Goal: Task Accomplishment & Management: Use online tool/utility

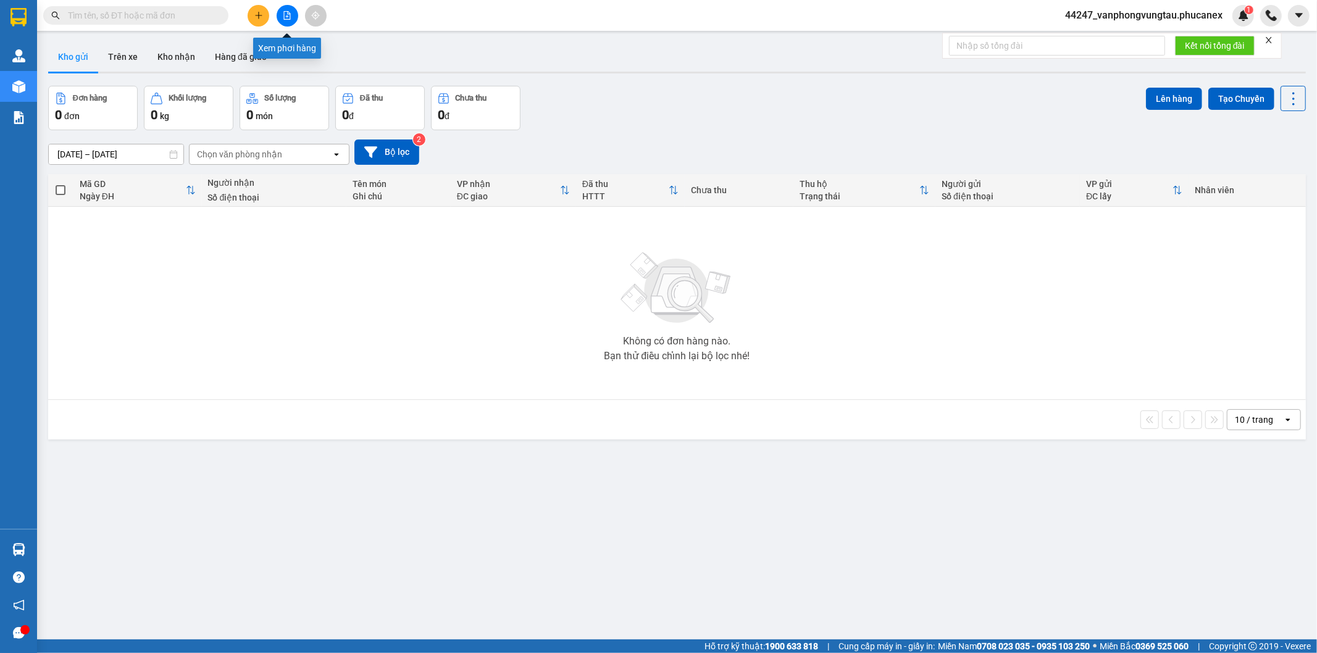
click at [291, 8] on button at bounding box center [288, 16] width 22 height 22
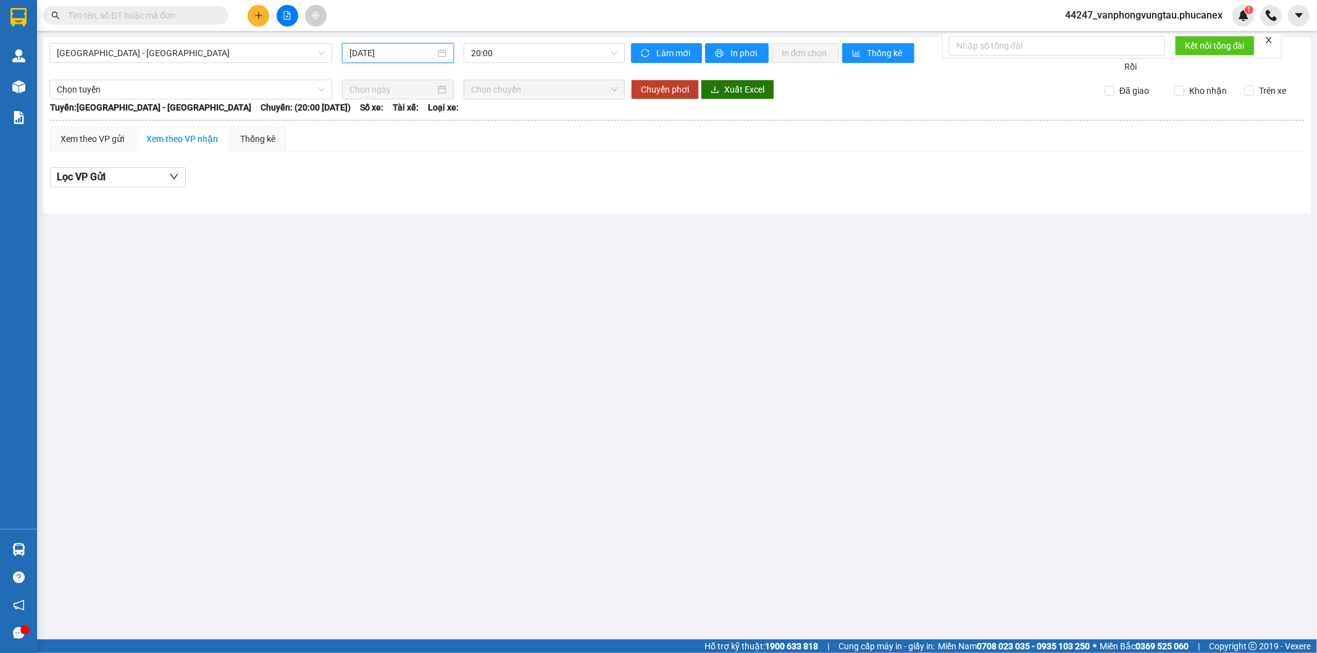
click at [398, 56] on input "15/08/2025" at bounding box center [392, 53] width 86 height 14
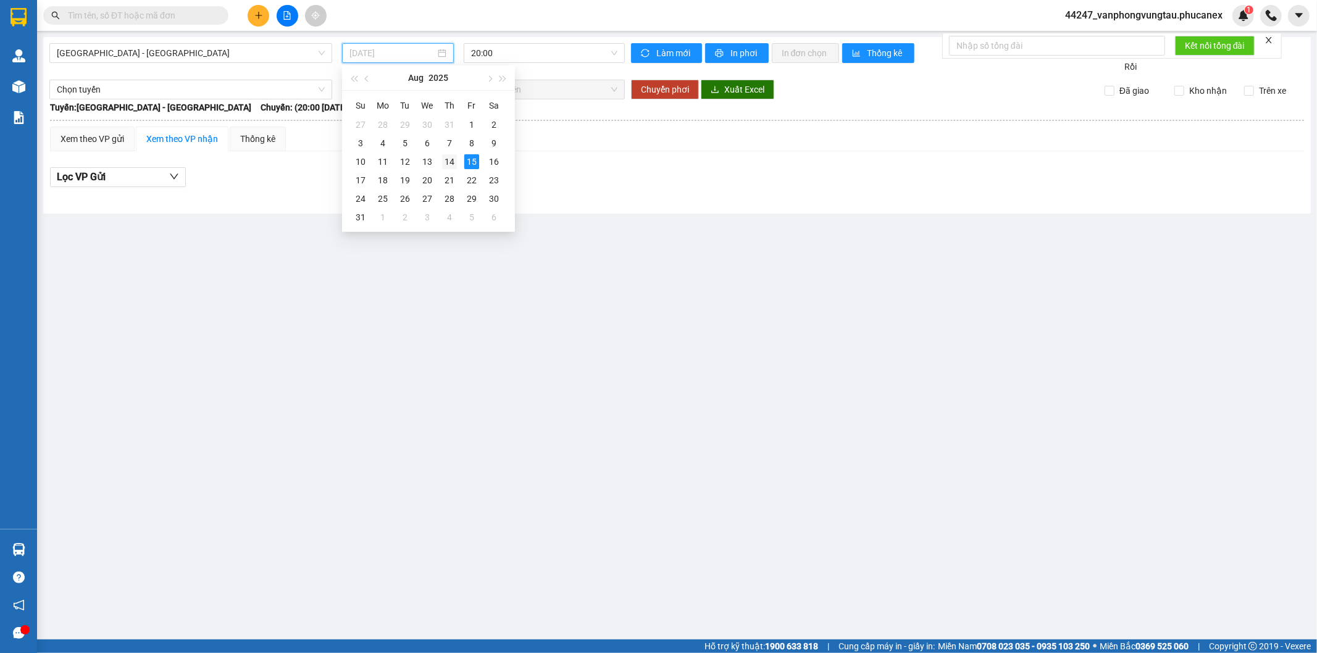
click at [452, 161] on div "14" at bounding box center [449, 161] width 15 height 15
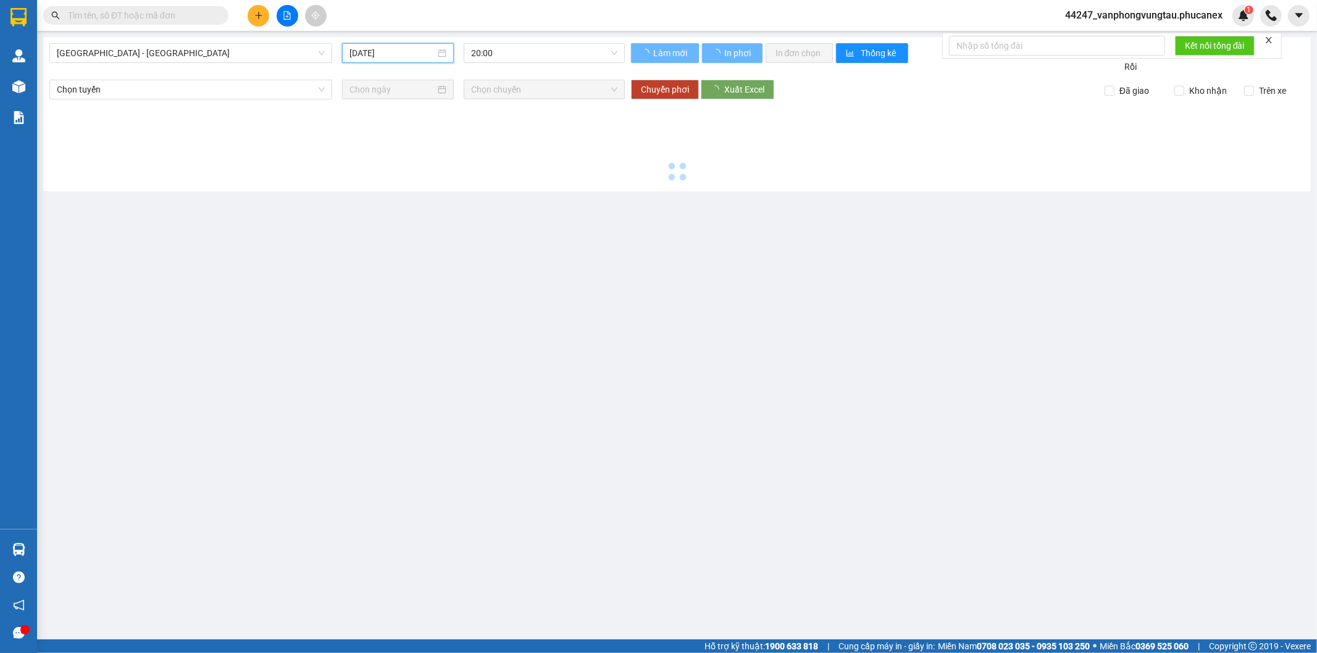
type input "14/08/2025"
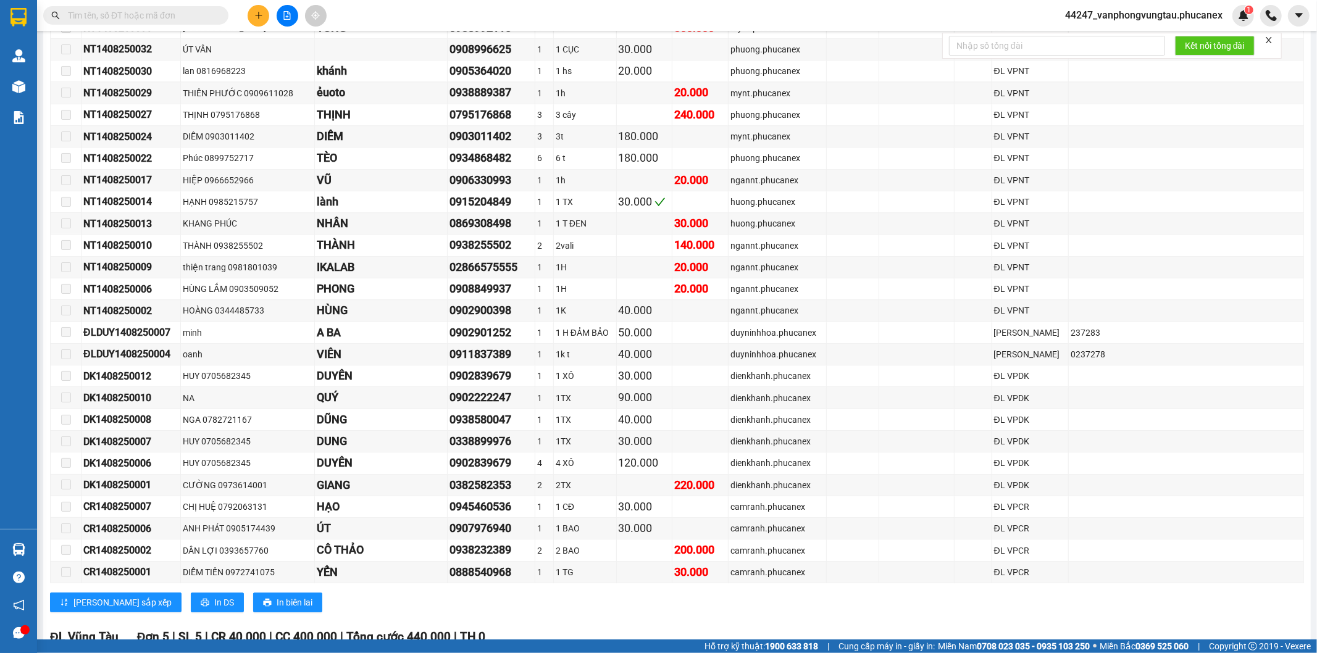
scroll to position [3261, 0]
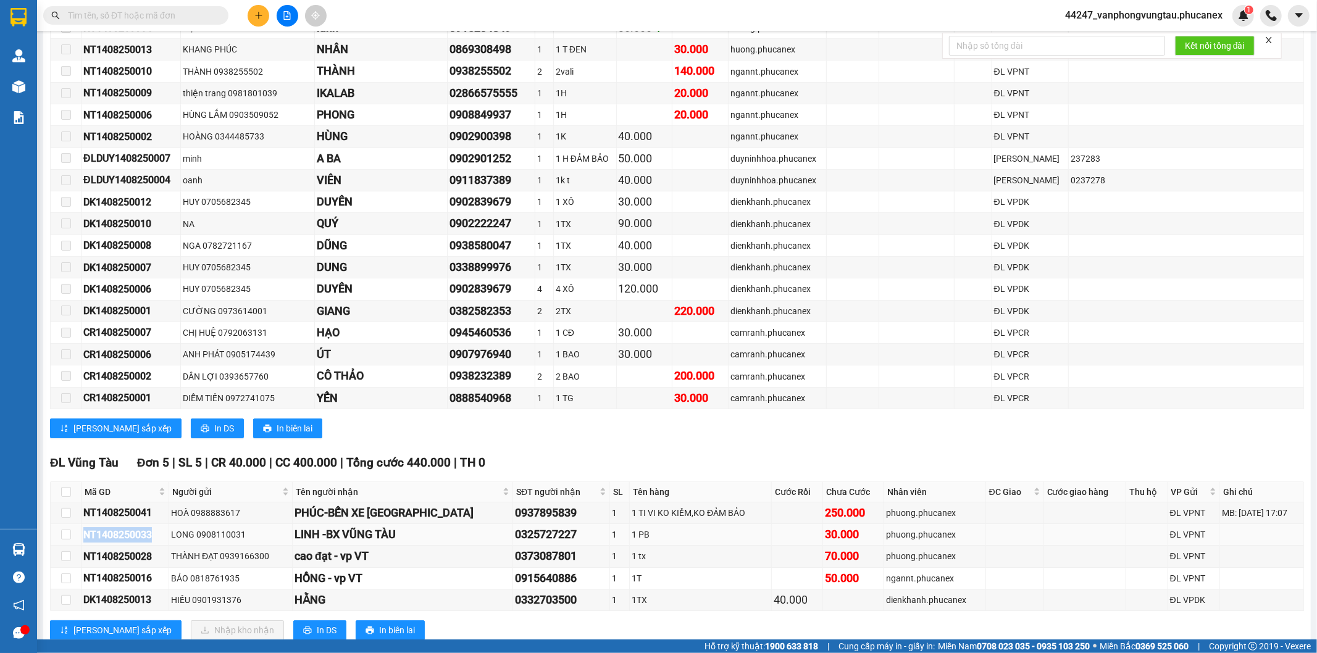
drag, startPoint x: 157, startPoint y: 499, endPoint x: 86, endPoint y: 506, distance: 71.4
click at [86, 527] on div "NT1408250033" at bounding box center [124, 534] width 83 height 15
copy div "NT1408250033"
click at [109, 14] on input "text" at bounding box center [141, 16] width 146 height 14
paste input "NT1408250033"
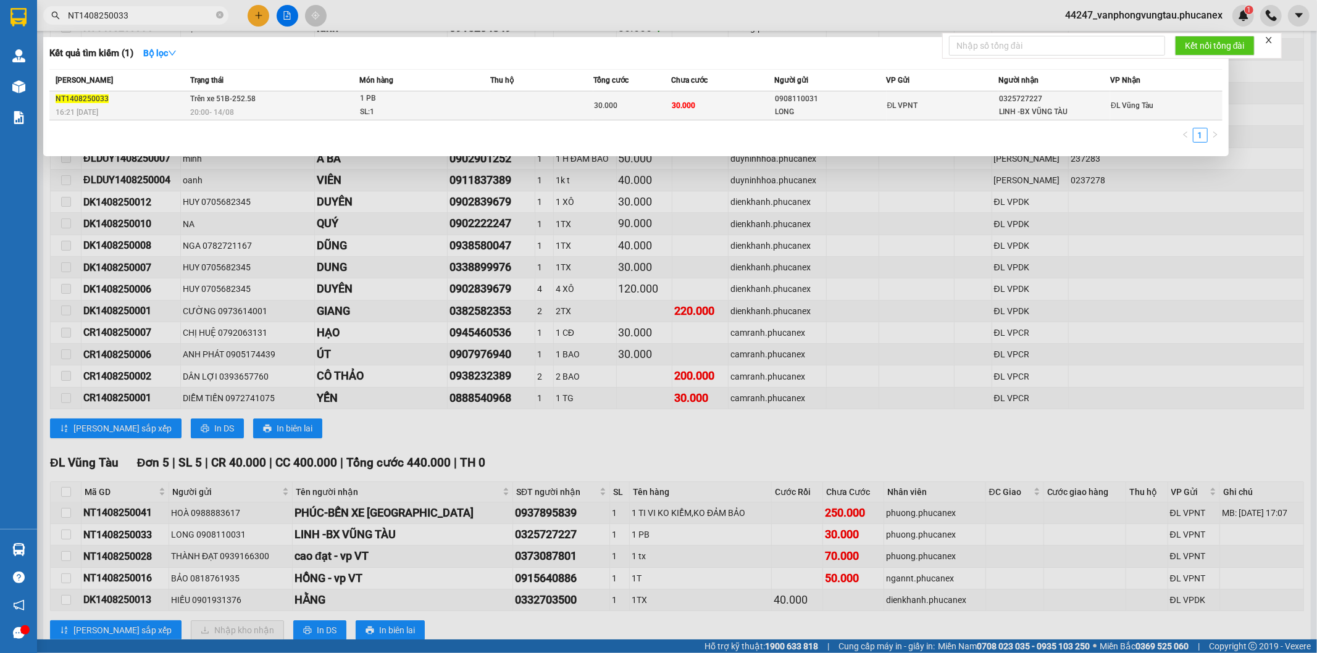
type input "NT1408250033"
click at [534, 108] on td at bounding box center [541, 105] width 103 height 29
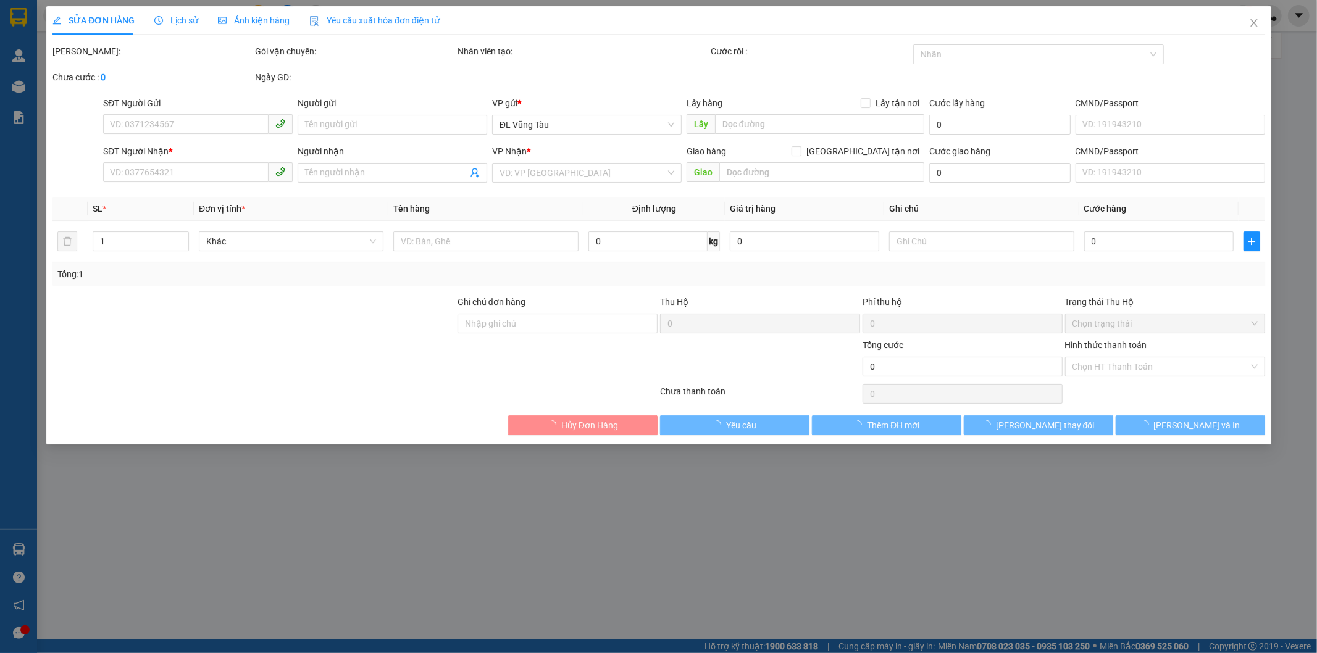
type input "0908110031"
type input "LONG"
type input "0325727227"
type input "LINH -BX VŨNG TÀU"
type input "30.000"
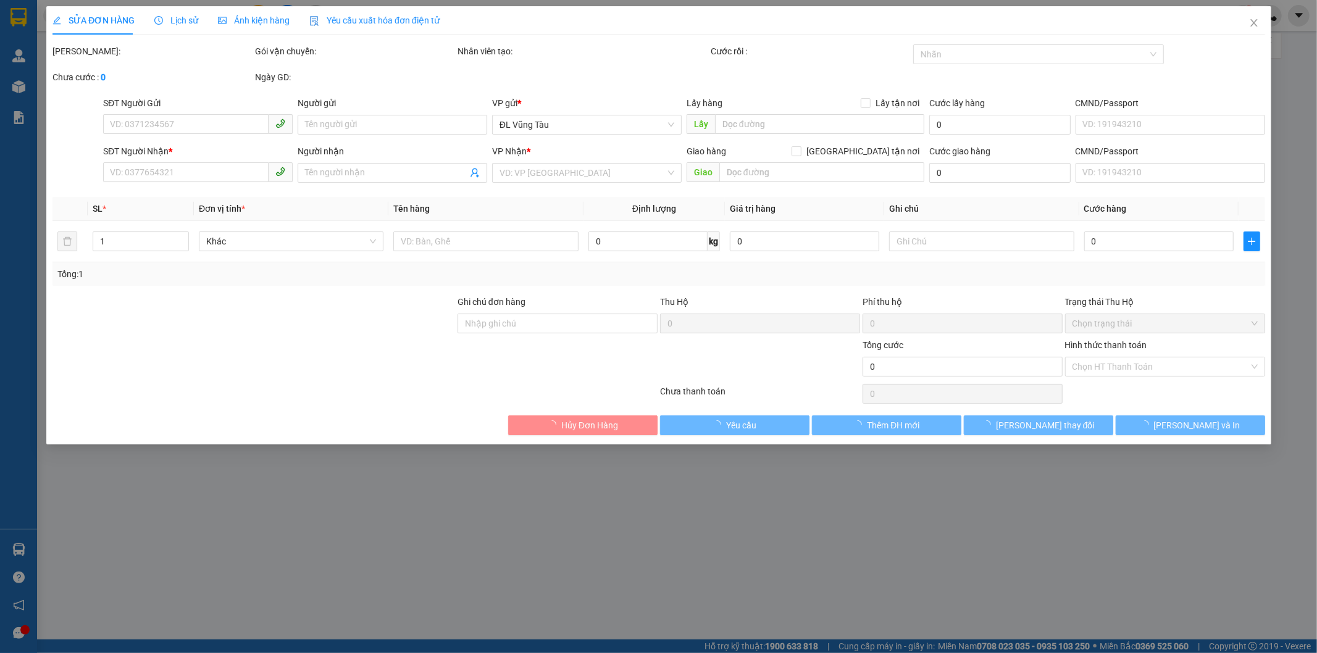
type input "30.000"
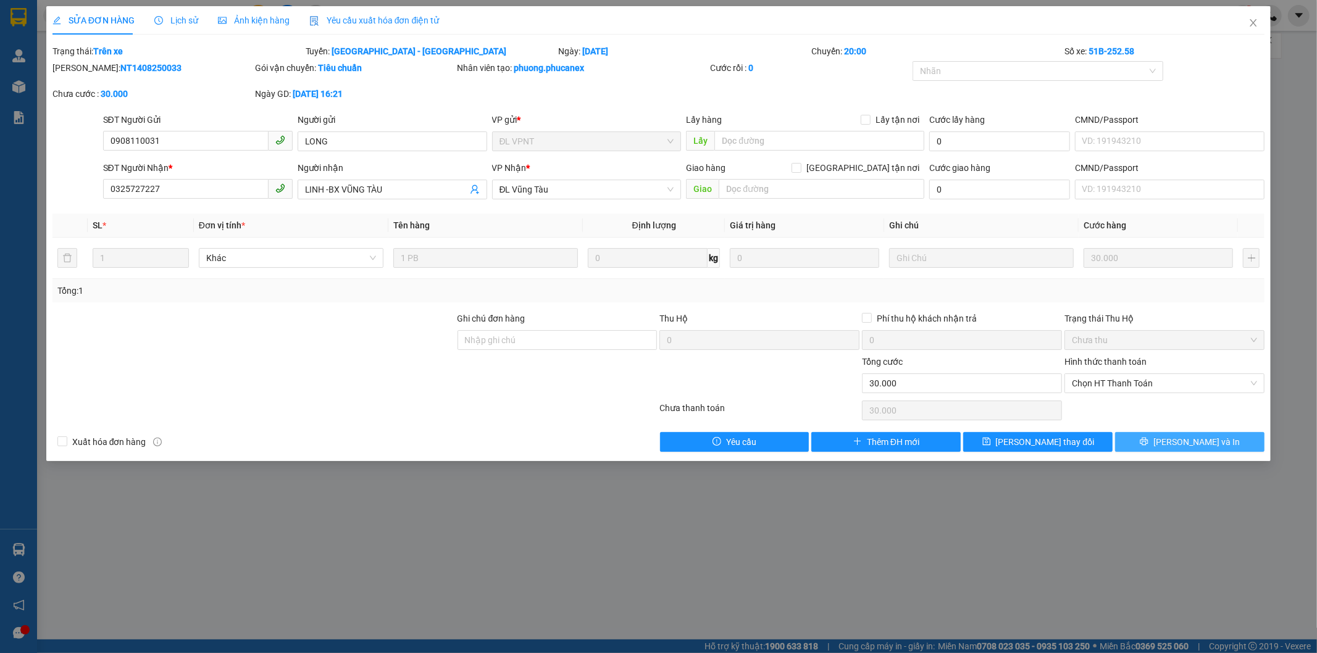
click at [1148, 438] on icon "printer" at bounding box center [1144, 441] width 9 height 9
click at [1257, 20] on icon "close" at bounding box center [1253, 23] width 10 height 10
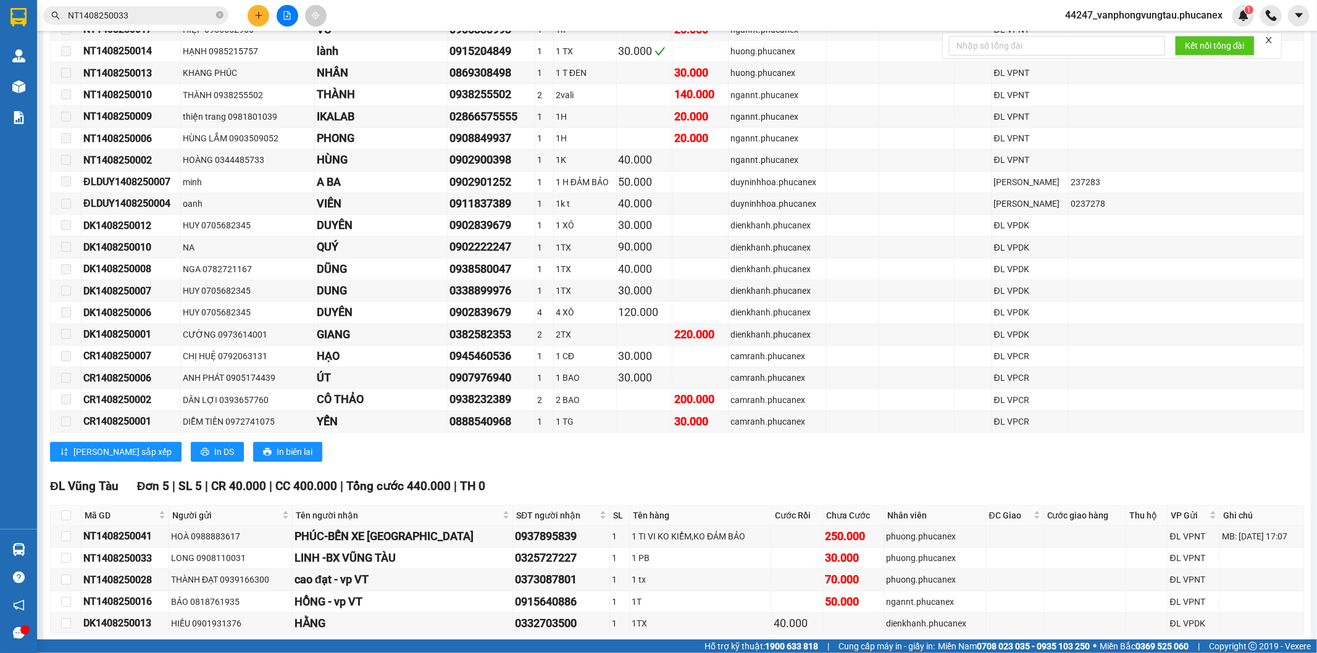
scroll to position [3261, 0]
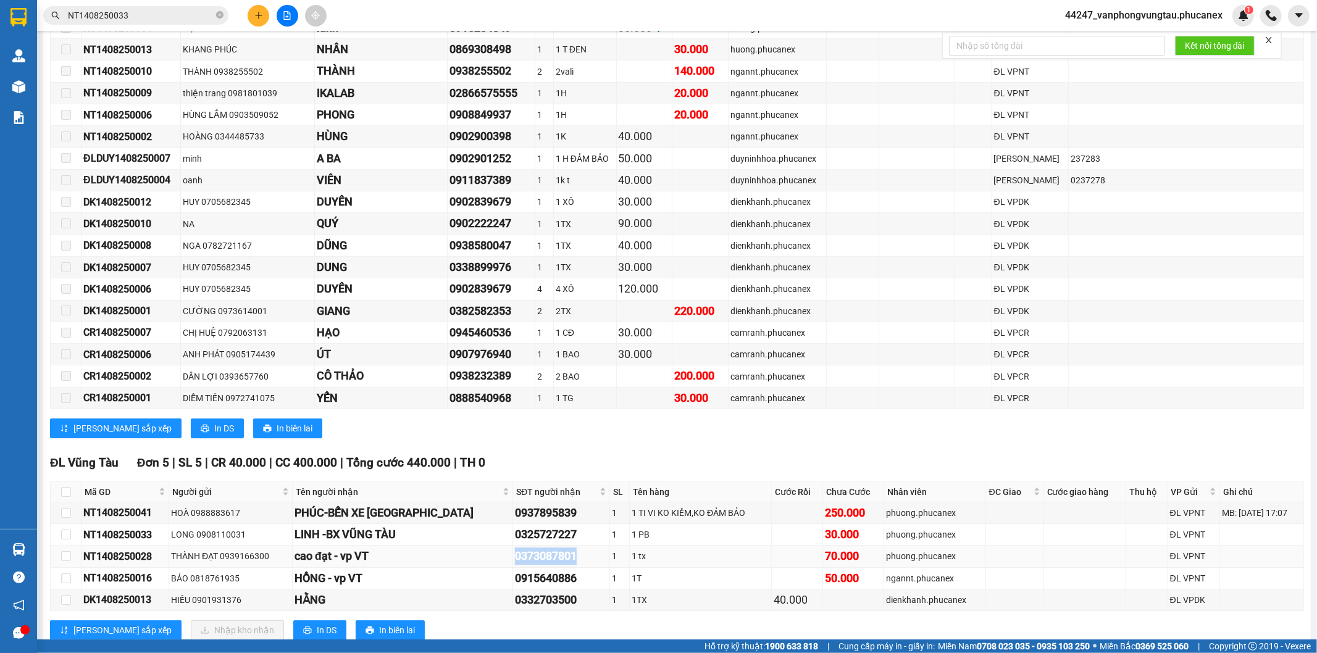
drag, startPoint x: 516, startPoint y: 521, endPoint x: 482, endPoint y: 514, distance: 34.5
click at [515, 548] on div "0373087801" at bounding box center [561, 556] width 93 height 17
copy div "0373087801"
drag, startPoint x: 541, startPoint y: 567, endPoint x: 467, endPoint y: 572, distance: 74.3
click at [467, 590] on tr "DK1408250013 HIẾU 0901931376 HẰNG 0332703500 1 1TX 40.000 dienkhanh.phucanex ĐL…" at bounding box center [677, 601] width 1253 height 22
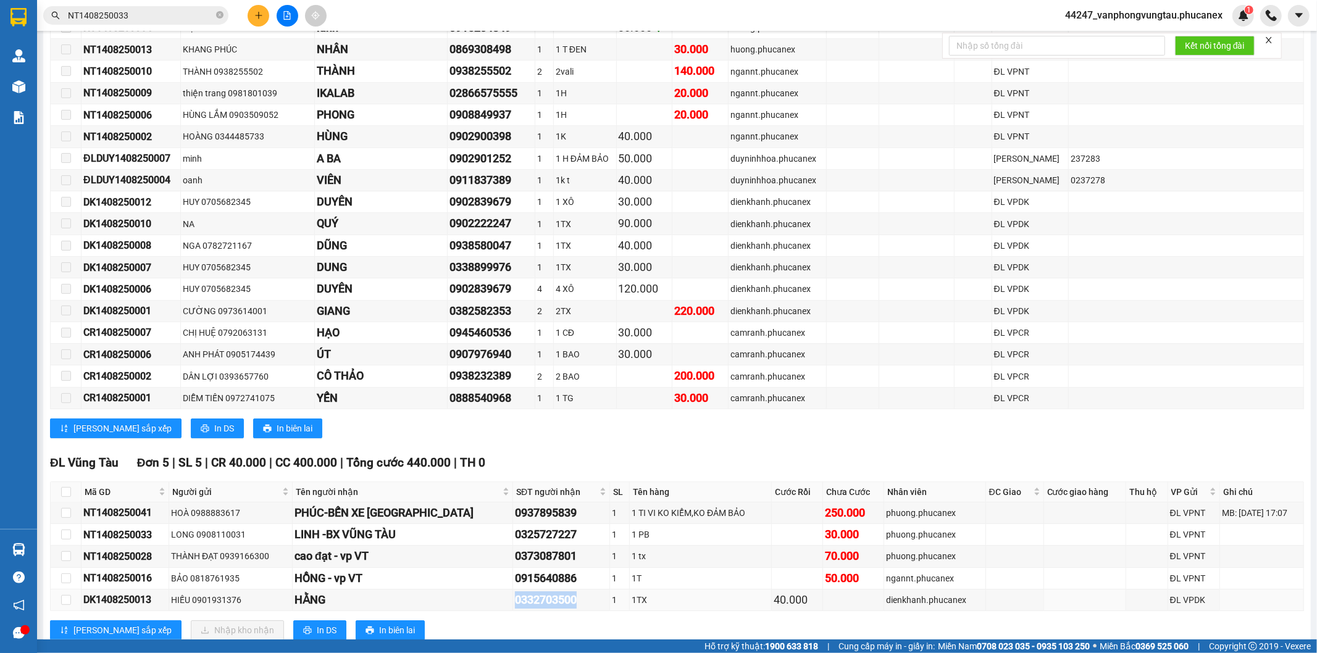
copy tr "HẰNG 0332703500"
